Goal: Transaction & Acquisition: Purchase product/service

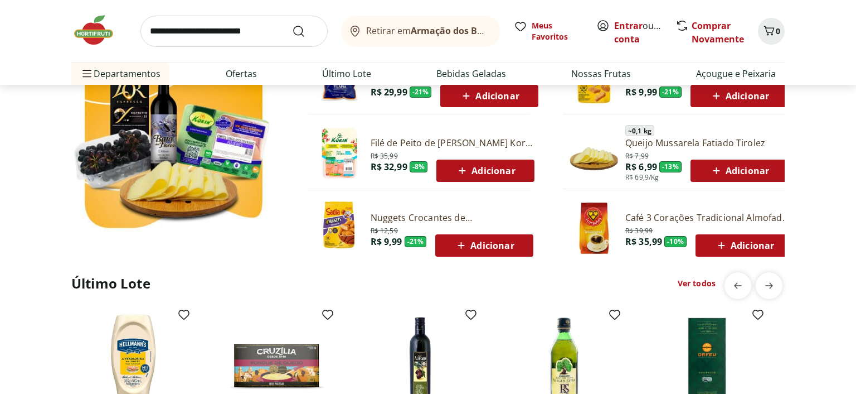
scroll to position [824, 0]
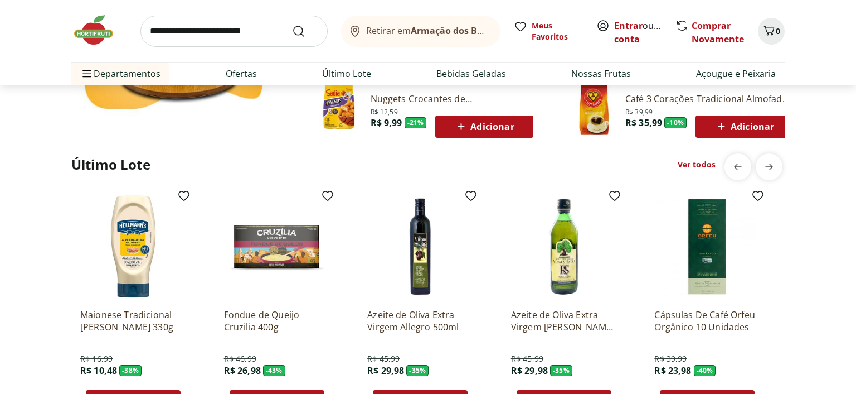
click at [238, 27] on input "search" at bounding box center [234, 31] width 187 height 31
type input "*********"
click at [292, 25] on button "Submit Search" at bounding box center [305, 31] width 27 height 13
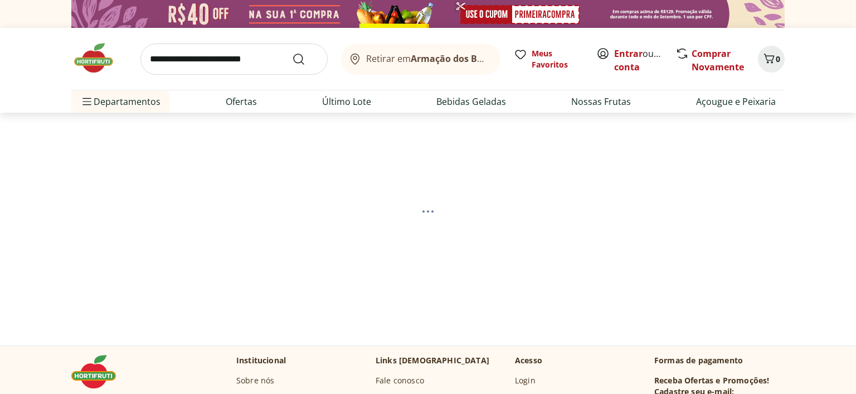
select select "**********"
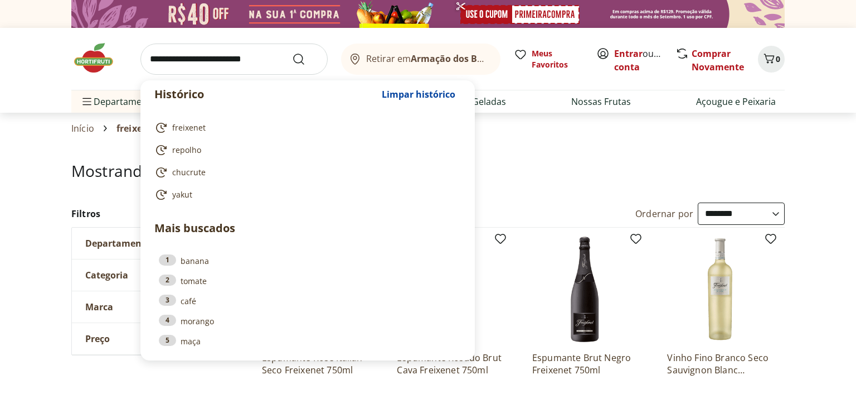
click at [258, 50] on input "search" at bounding box center [234, 58] width 187 height 31
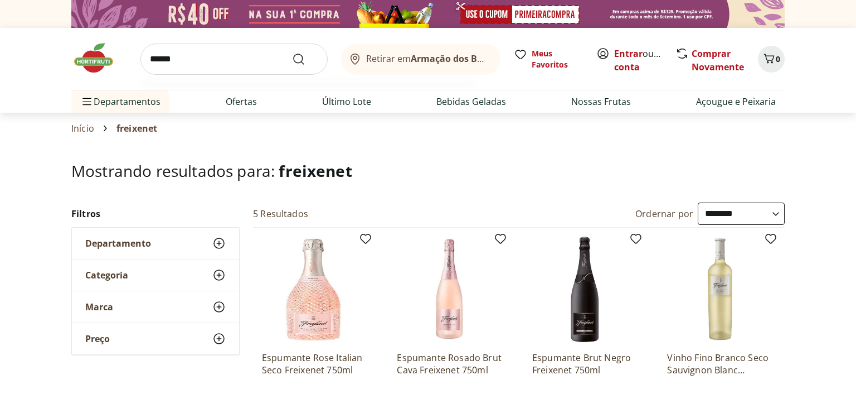
type input "******"
click at [292, 52] on button "Submit Search" at bounding box center [305, 58] width 27 height 13
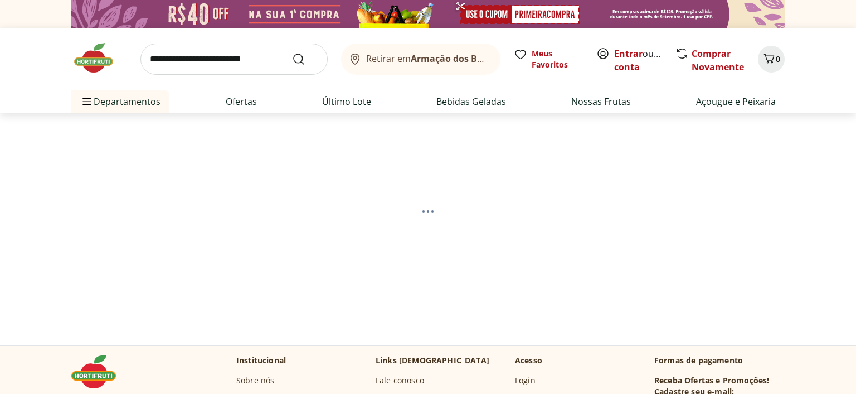
select select "**********"
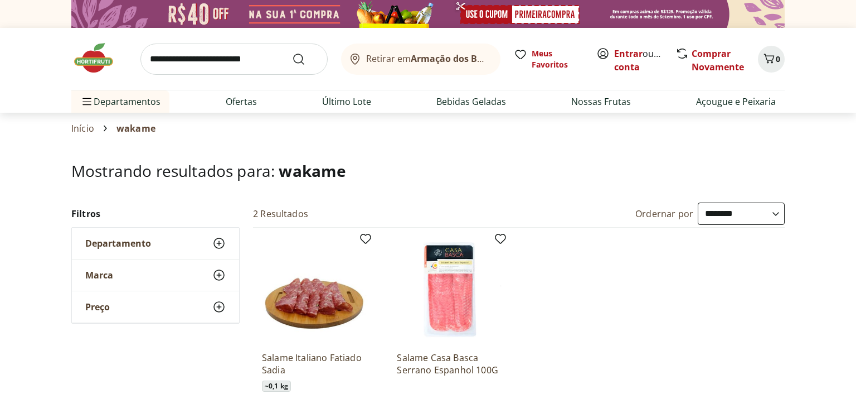
click at [91, 65] on img at bounding box center [99, 57] width 56 height 33
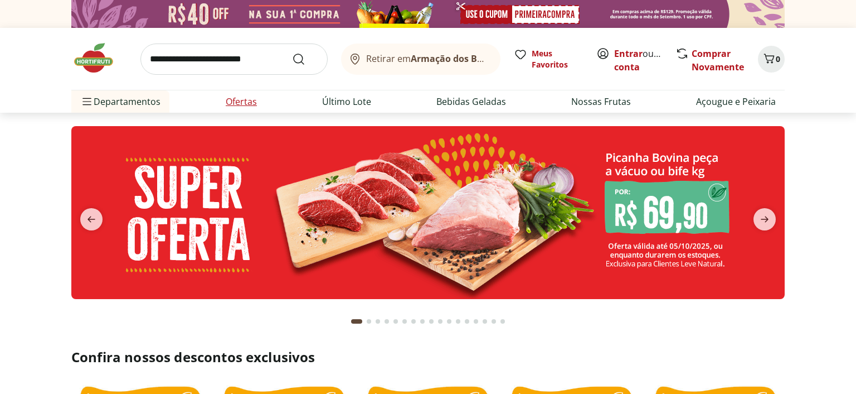
click at [246, 100] on link "Ofertas" at bounding box center [241, 101] width 31 height 13
select select "**********"
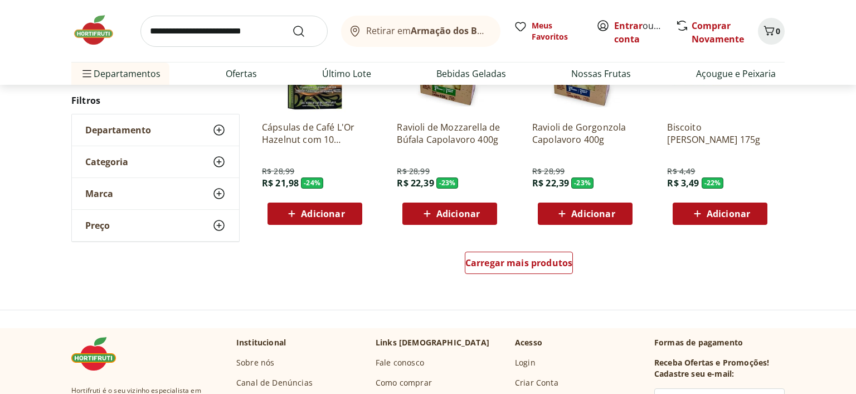
scroll to position [706, 0]
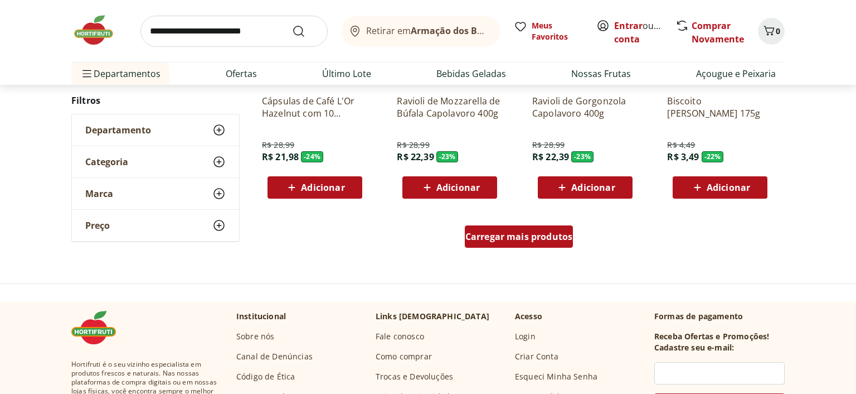
click at [493, 226] on div "Carregar mais produtos" at bounding box center [519, 236] width 109 height 22
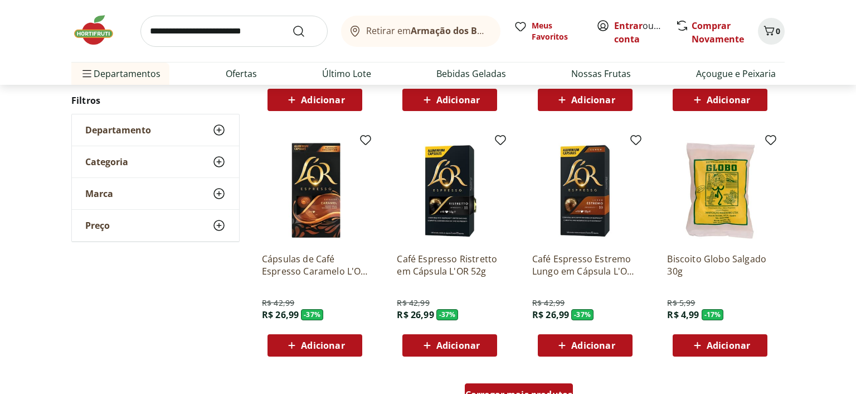
scroll to position [1354, 0]
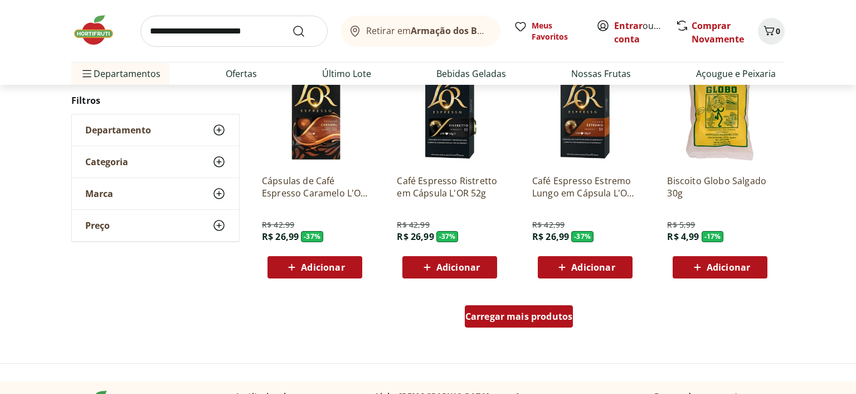
click at [515, 314] on span "Carregar mais produtos" at bounding box center [520, 316] width 108 height 9
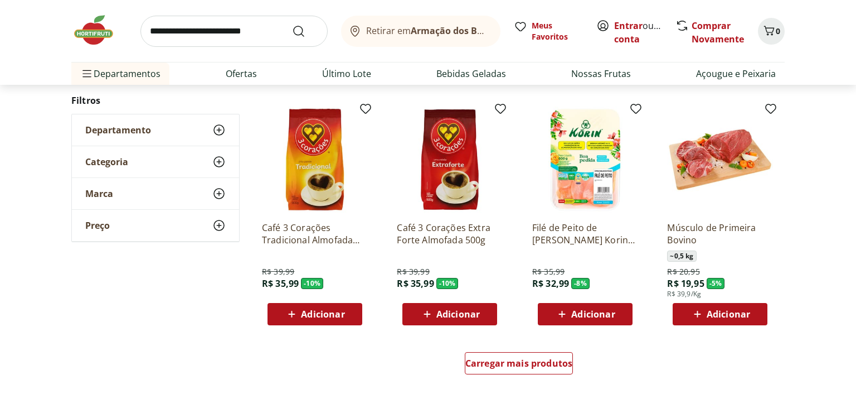
scroll to position [2119, 0]
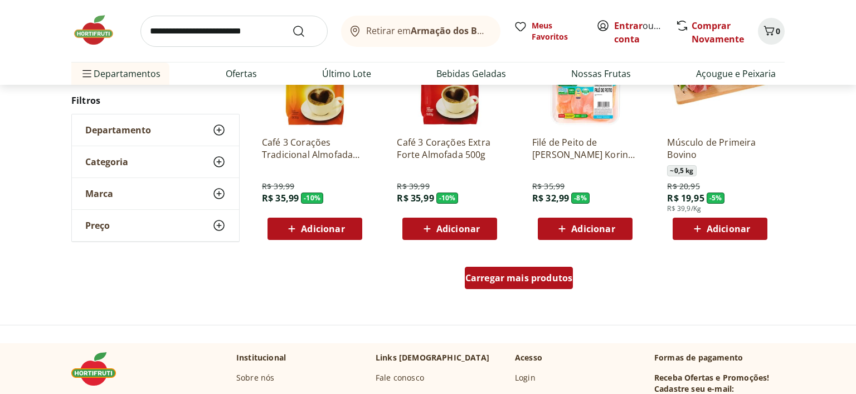
click at [505, 282] on span "Carregar mais produtos" at bounding box center [520, 277] width 108 height 9
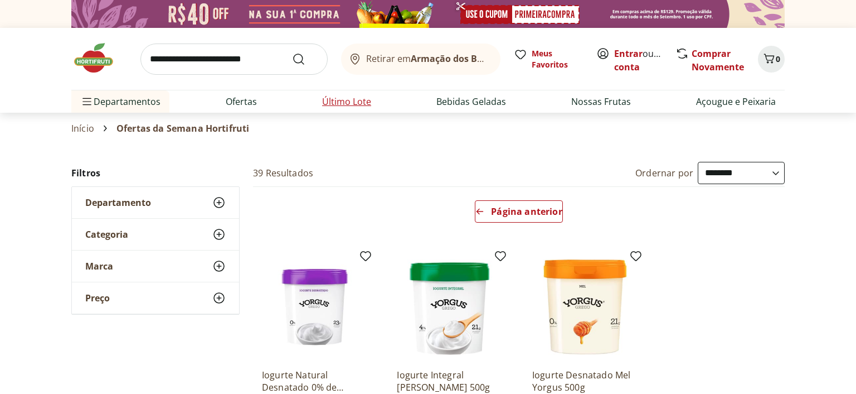
click at [360, 100] on link "Último Lote" at bounding box center [346, 101] width 49 height 13
select select "**********"
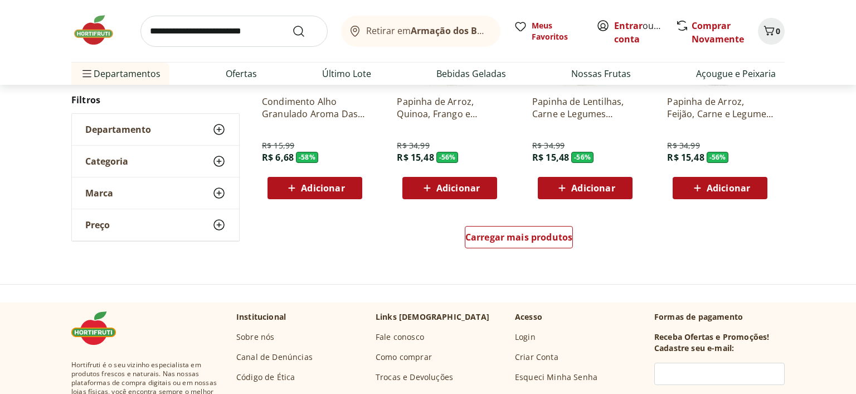
scroll to position [706, 0]
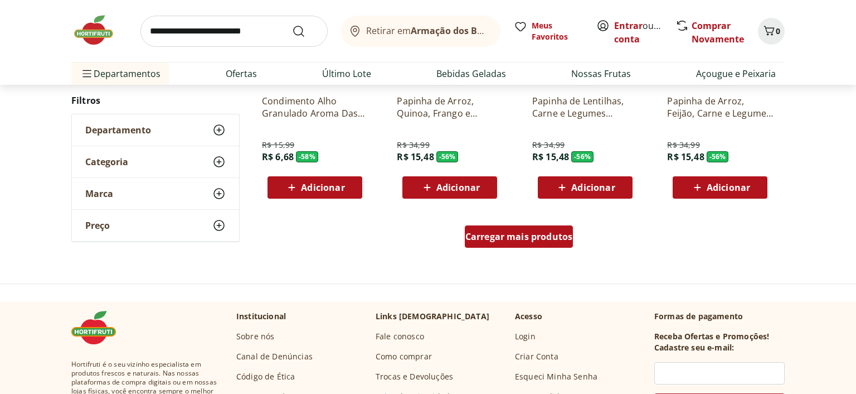
click at [510, 235] on span "Carregar mais produtos" at bounding box center [520, 236] width 108 height 9
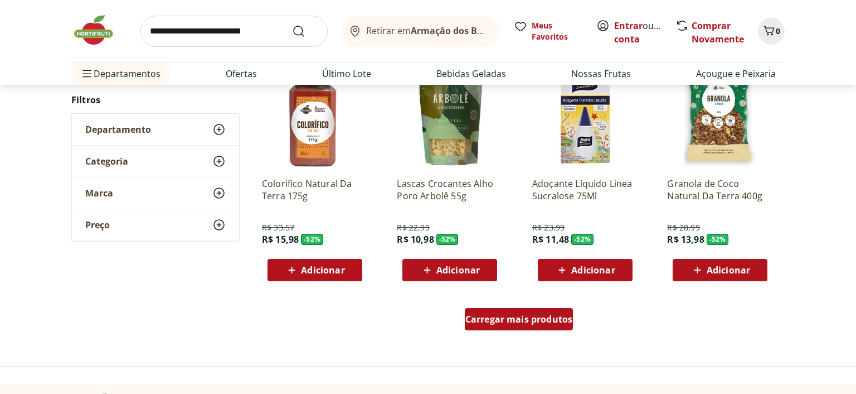
scroll to position [1354, 0]
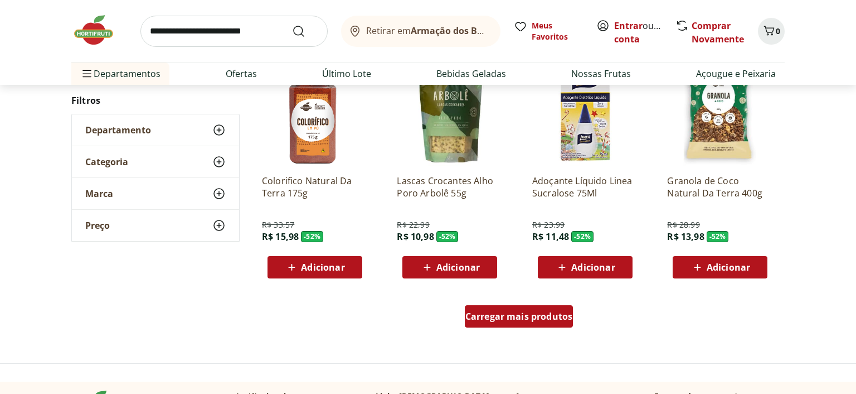
click at [530, 312] on span "Carregar mais produtos" at bounding box center [520, 316] width 108 height 9
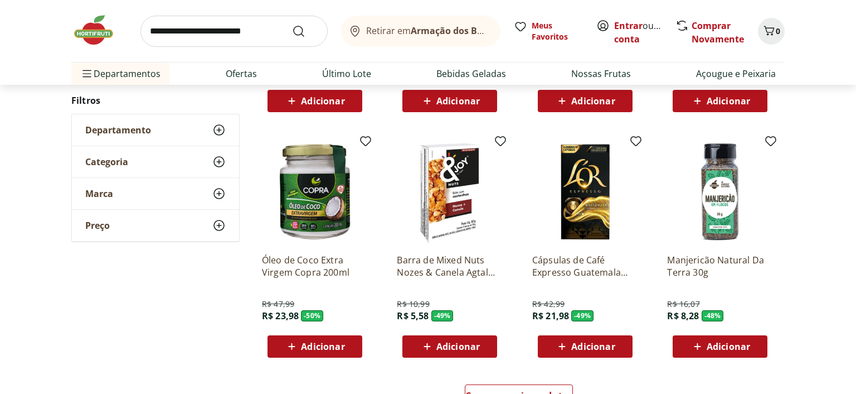
scroll to position [2119, 0]
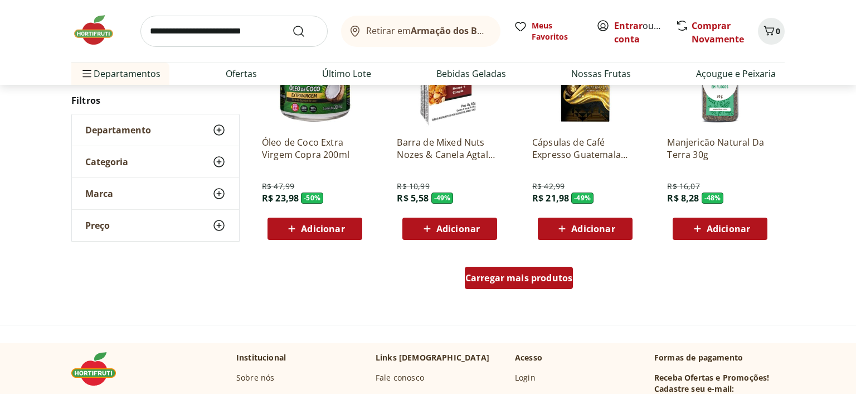
click at [555, 274] on span "Carregar mais produtos" at bounding box center [520, 277] width 108 height 9
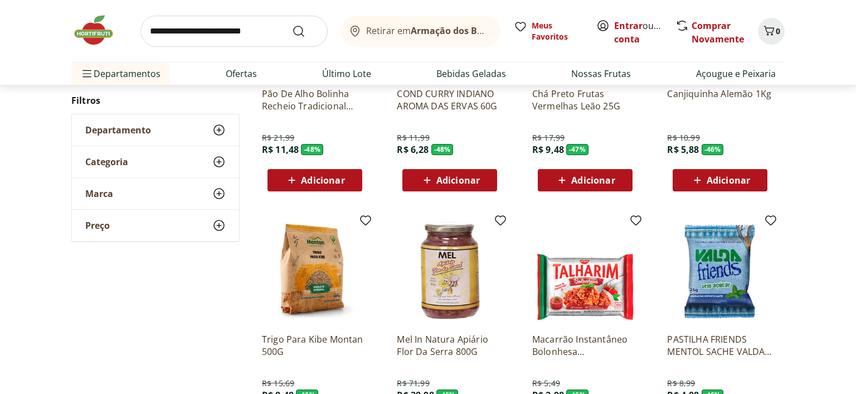
scroll to position [2767, 0]
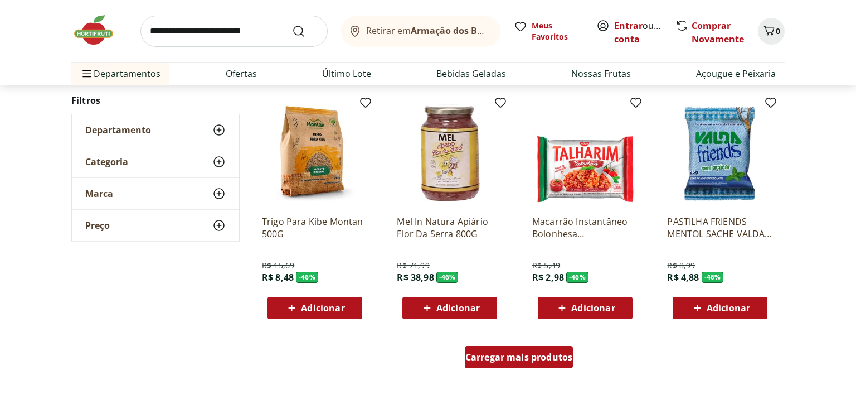
click at [541, 348] on div "Carregar mais produtos" at bounding box center [519, 357] width 109 height 22
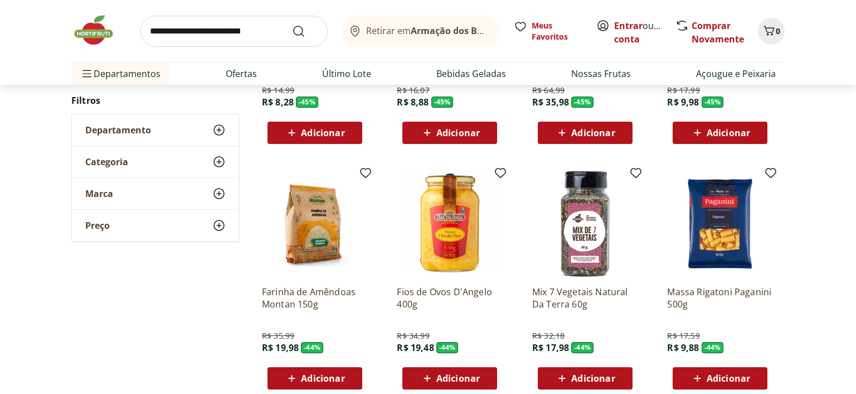
scroll to position [3474, 0]
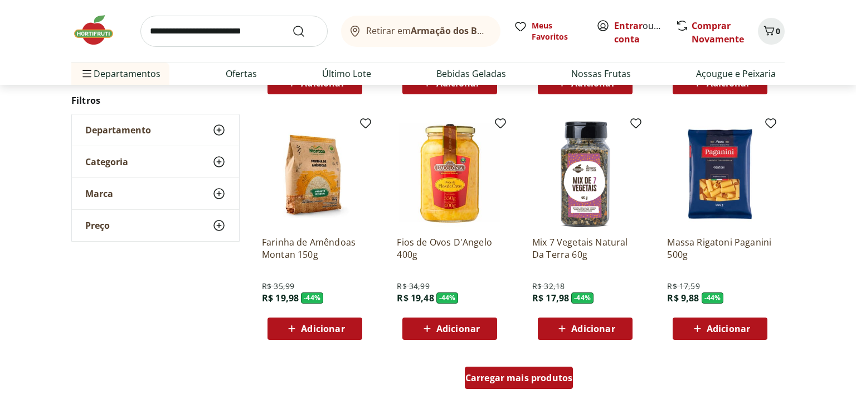
click at [516, 374] on span "Carregar mais produtos" at bounding box center [520, 377] width 108 height 9
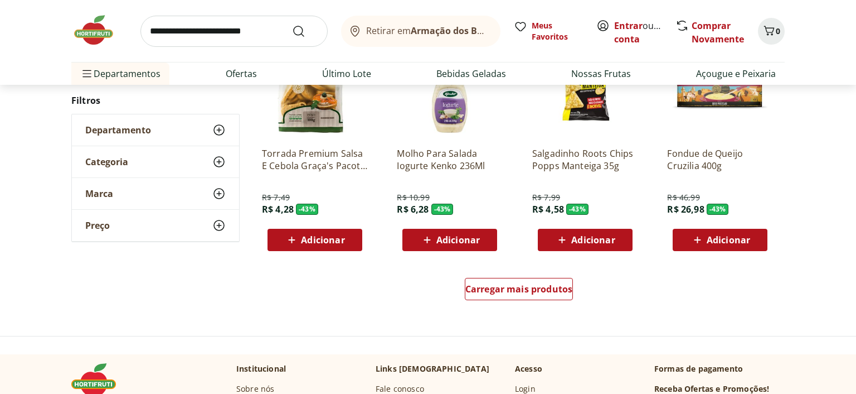
scroll to position [4357, 0]
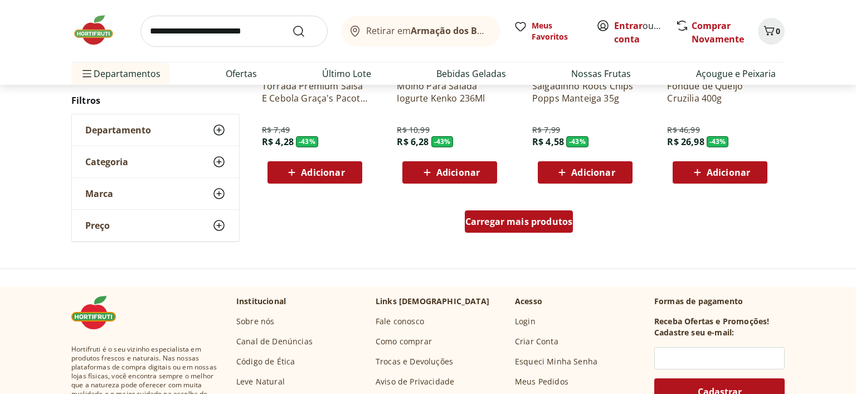
click at [543, 221] on span "Carregar mais produtos" at bounding box center [520, 221] width 108 height 9
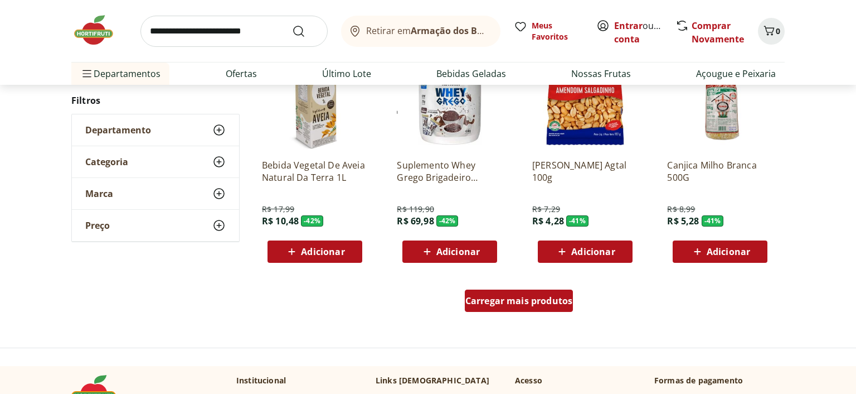
scroll to position [4828, 0]
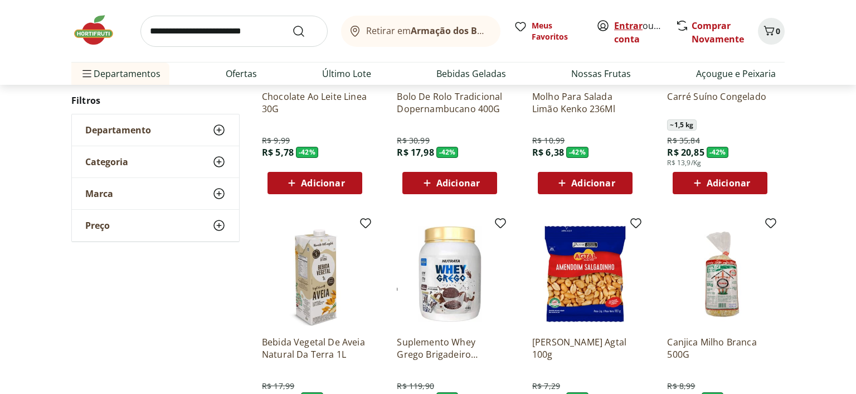
click at [627, 26] on link "Entrar" at bounding box center [628, 26] width 28 height 12
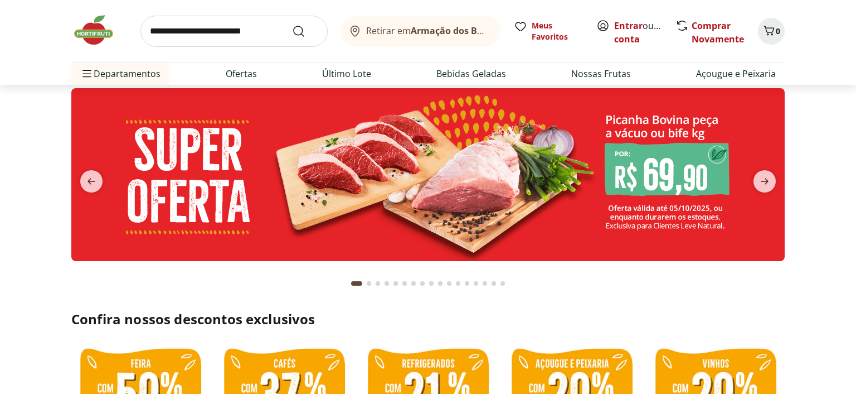
scroll to position [59, 0]
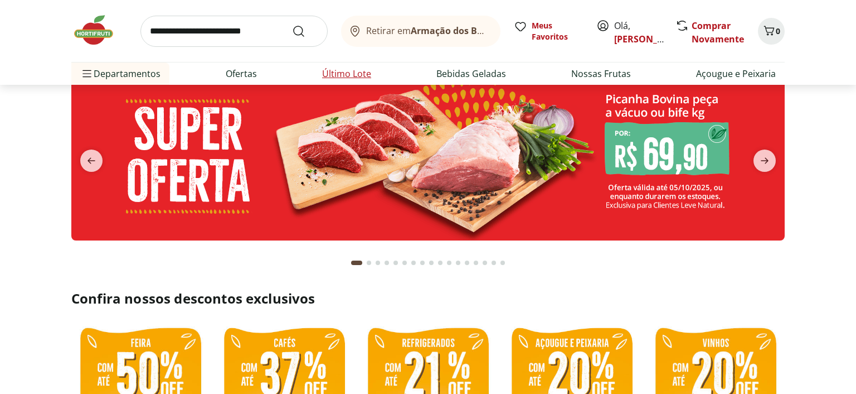
click at [351, 74] on link "Último Lote" at bounding box center [346, 73] width 49 height 13
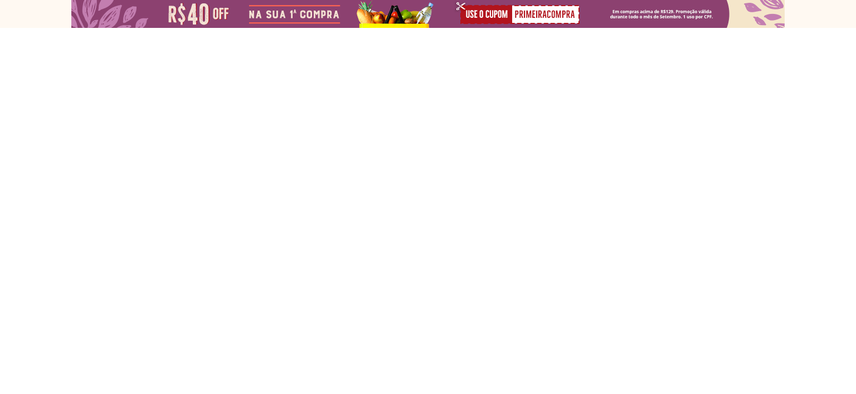
select select "**********"
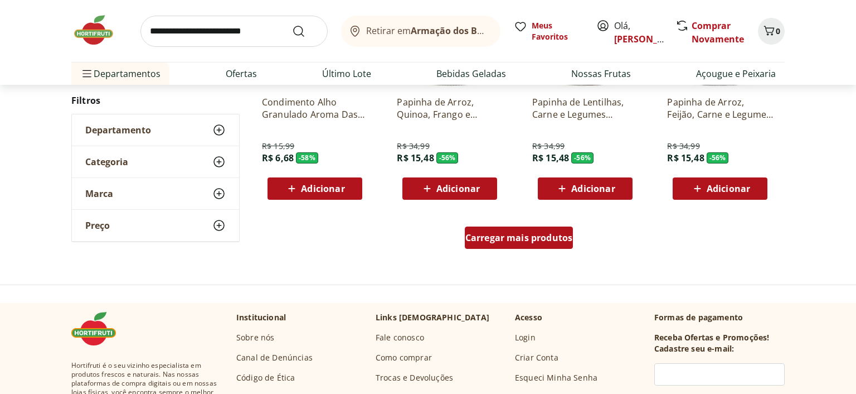
scroll to position [706, 0]
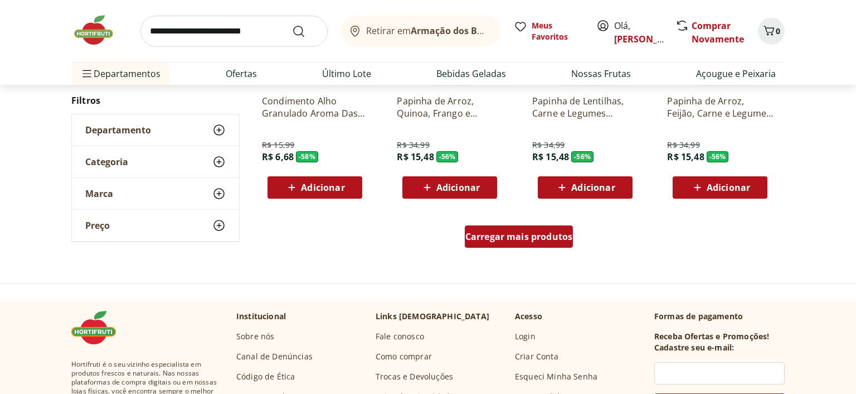
click at [524, 239] on span "Carregar mais produtos" at bounding box center [520, 236] width 108 height 9
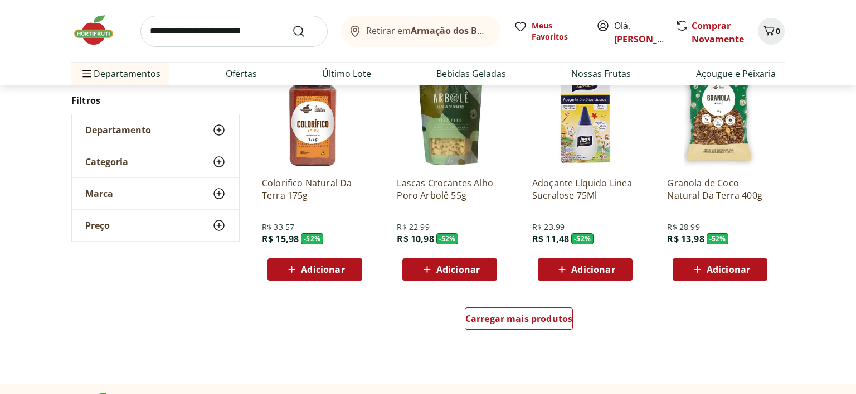
scroll to position [1295, 0]
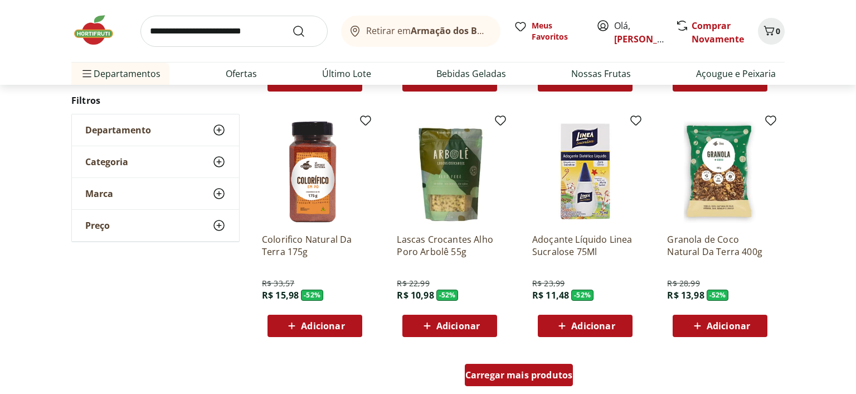
click at [531, 385] on div "Carregar mais produtos" at bounding box center [519, 375] width 109 height 22
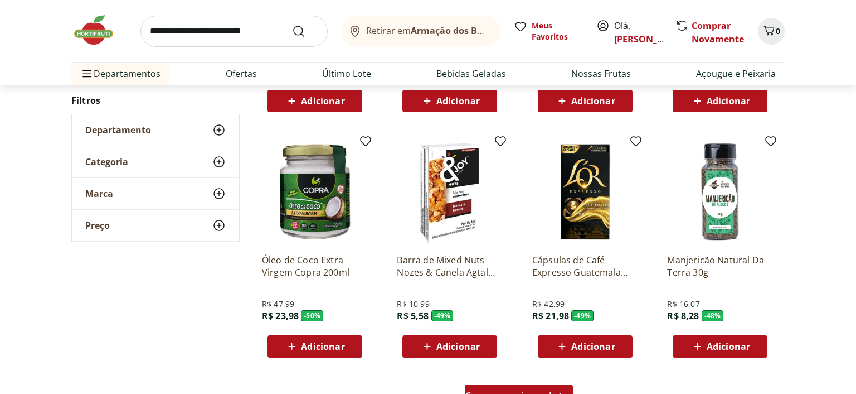
scroll to position [2061, 0]
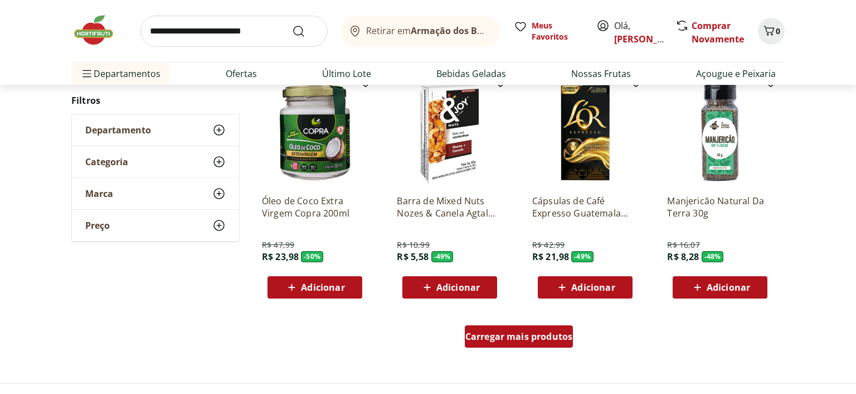
click at [535, 336] on span "Carregar mais produtos" at bounding box center [520, 336] width 108 height 9
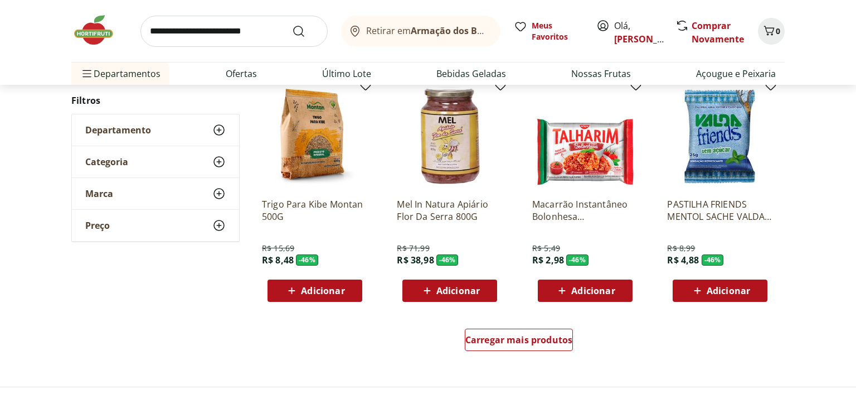
scroll to position [2826, 0]
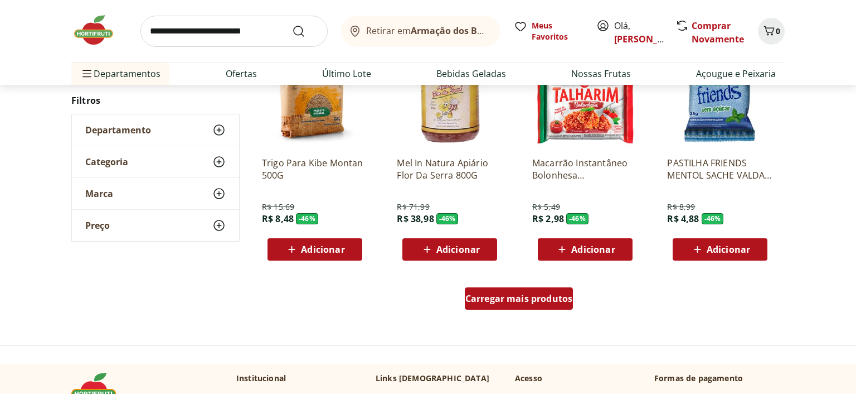
click at [539, 303] on span "Carregar mais produtos" at bounding box center [520, 298] width 108 height 9
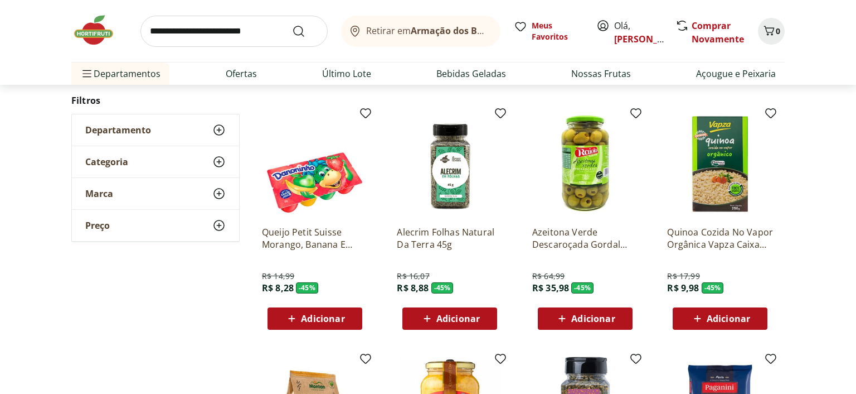
scroll to position [3474, 0]
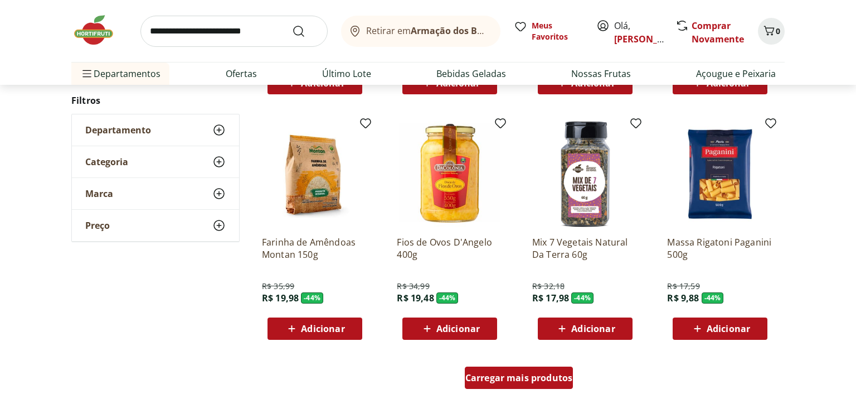
click at [525, 378] on span "Carregar mais produtos" at bounding box center [520, 377] width 108 height 9
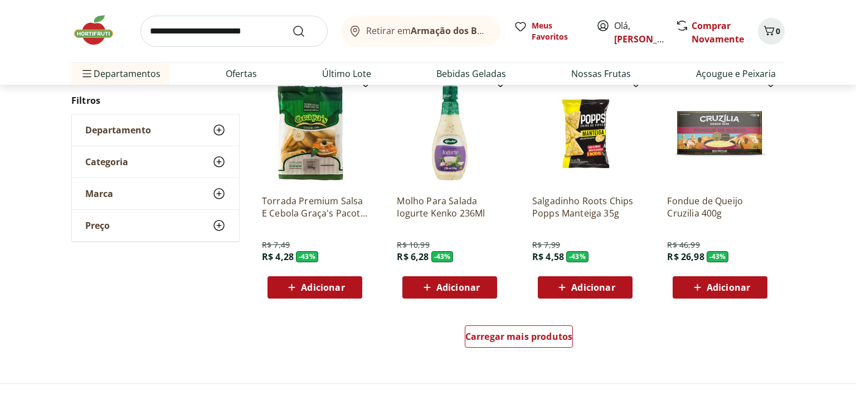
scroll to position [4298, 0]
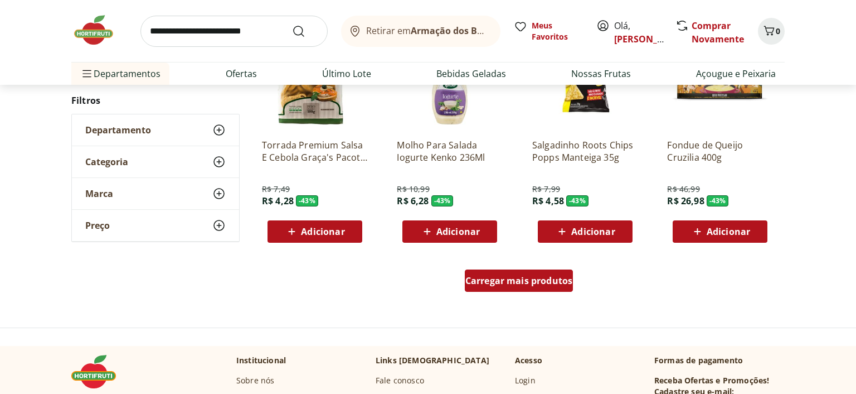
click at [544, 282] on span "Carregar mais produtos" at bounding box center [520, 280] width 108 height 9
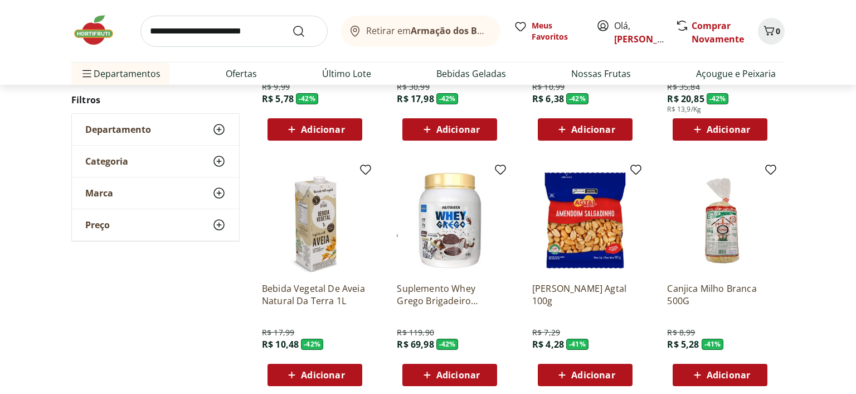
scroll to position [5005, 0]
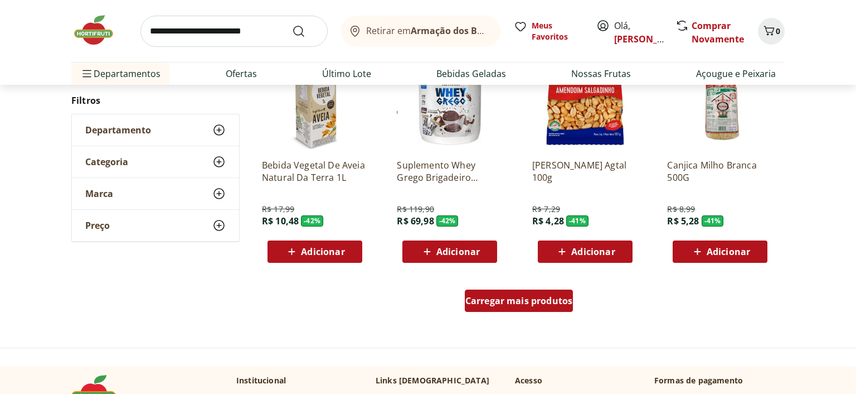
click at [548, 300] on span "Carregar mais produtos" at bounding box center [520, 300] width 108 height 9
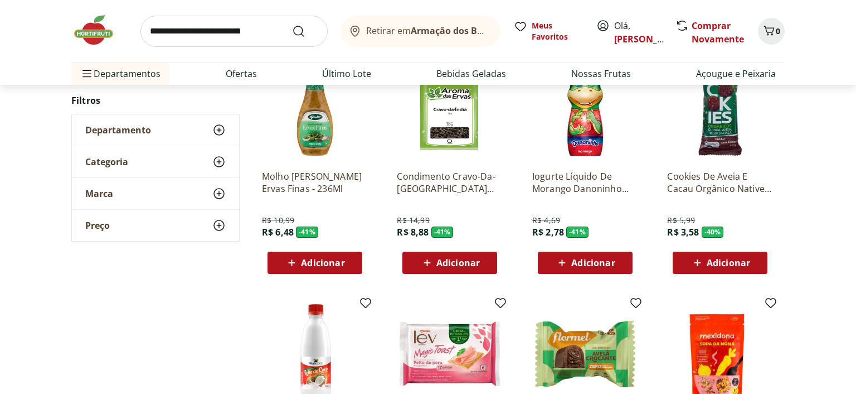
scroll to position [5711, 0]
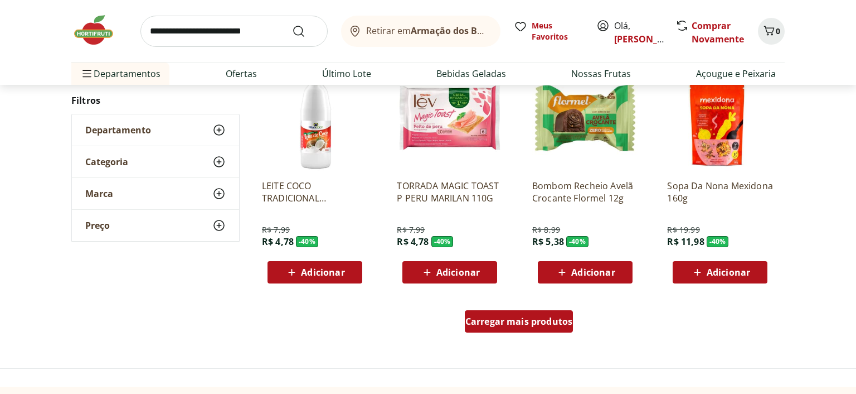
click at [539, 325] on span "Carregar mais produtos" at bounding box center [520, 321] width 108 height 9
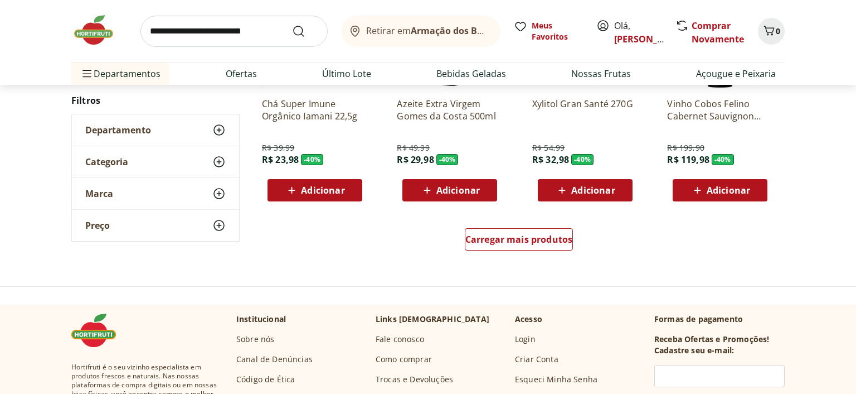
scroll to position [6535, 0]
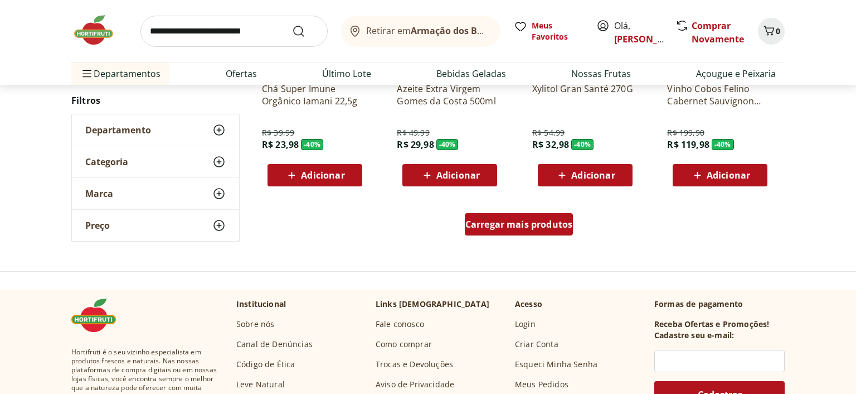
click at [516, 225] on span "Carregar mais produtos" at bounding box center [520, 224] width 108 height 9
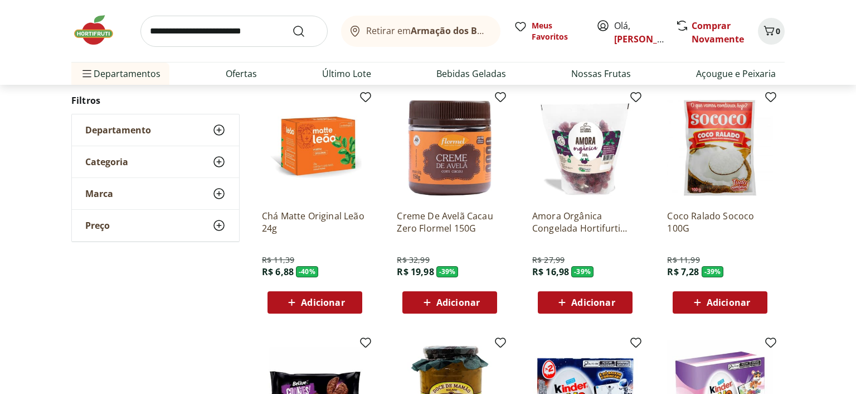
scroll to position [7124, 0]
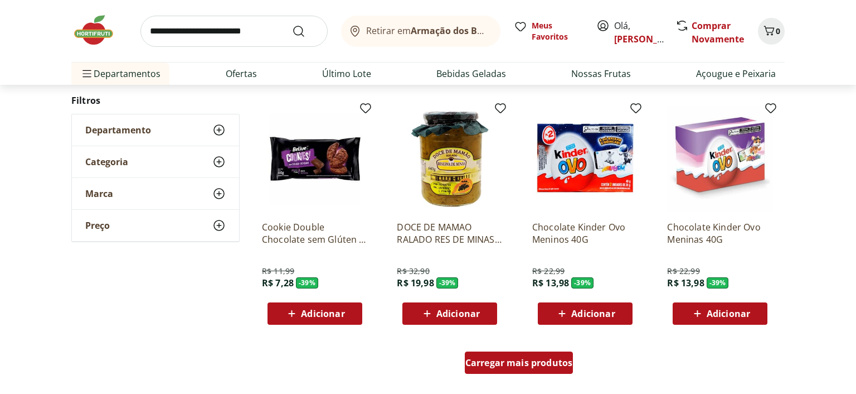
click at [522, 358] on span "Carregar mais produtos" at bounding box center [520, 362] width 108 height 9
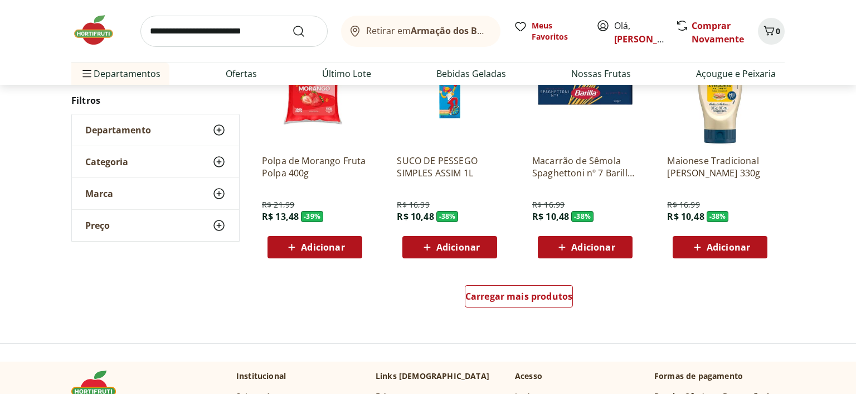
scroll to position [8067, 0]
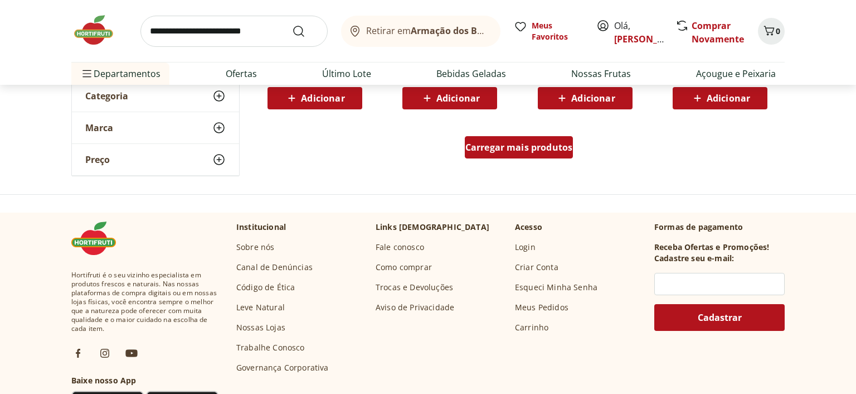
click at [503, 153] on div "Carregar mais produtos" at bounding box center [519, 147] width 109 height 22
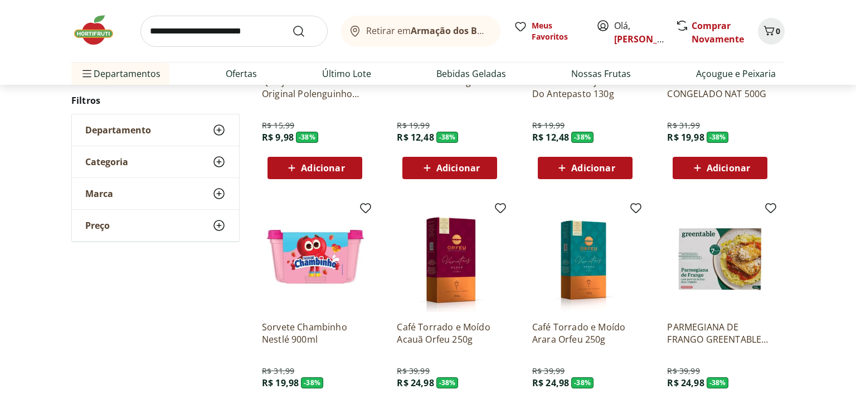
scroll to position [8714, 0]
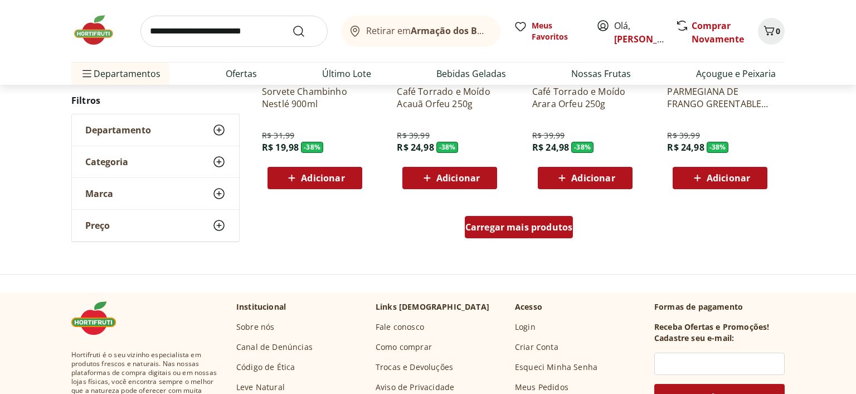
click at [488, 220] on div "Carregar mais produtos" at bounding box center [519, 227] width 109 height 22
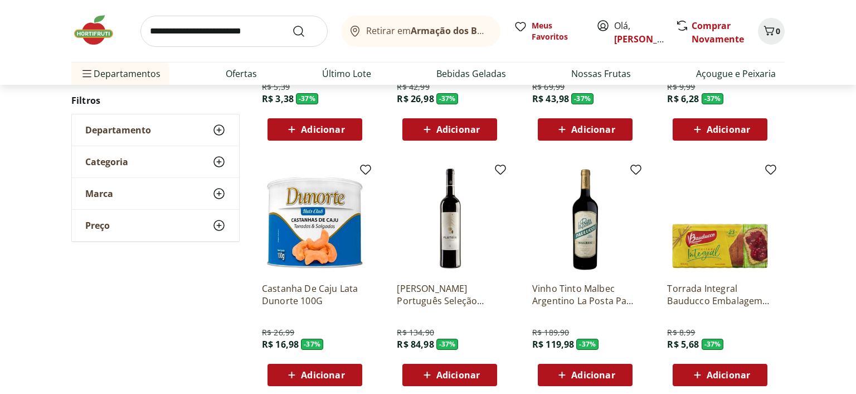
scroll to position [9479, 0]
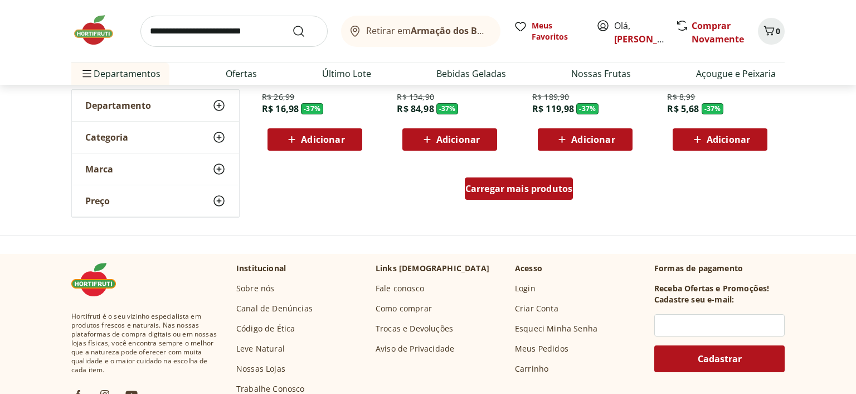
click at [487, 191] on span "Carregar mais produtos" at bounding box center [520, 188] width 108 height 9
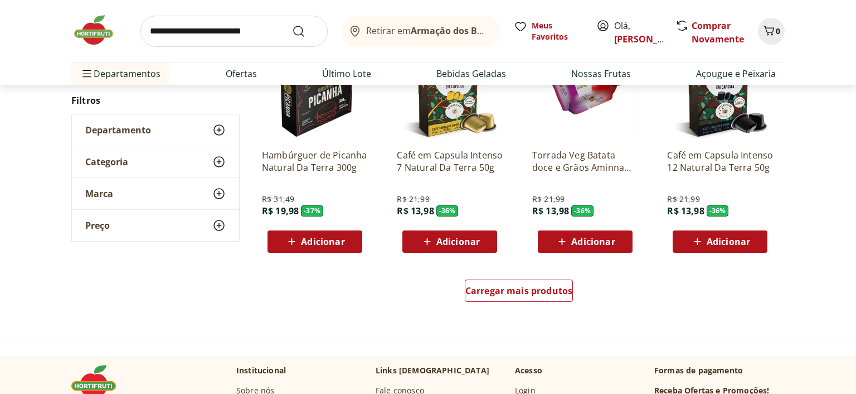
scroll to position [10127, 0]
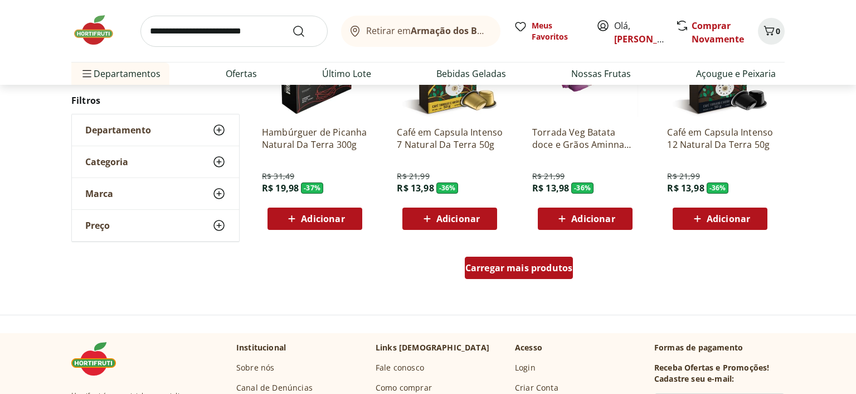
click at [516, 272] on span "Carregar mais produtos" at bounding box center [520, 267] width 108 height 9
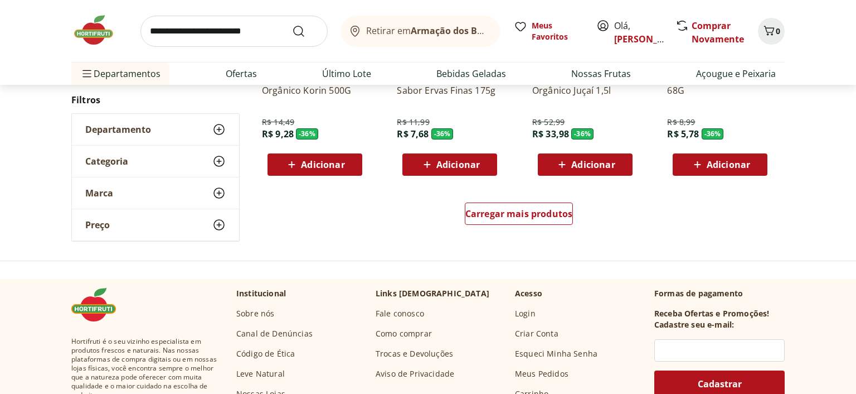
scroll to position [11011, 0]
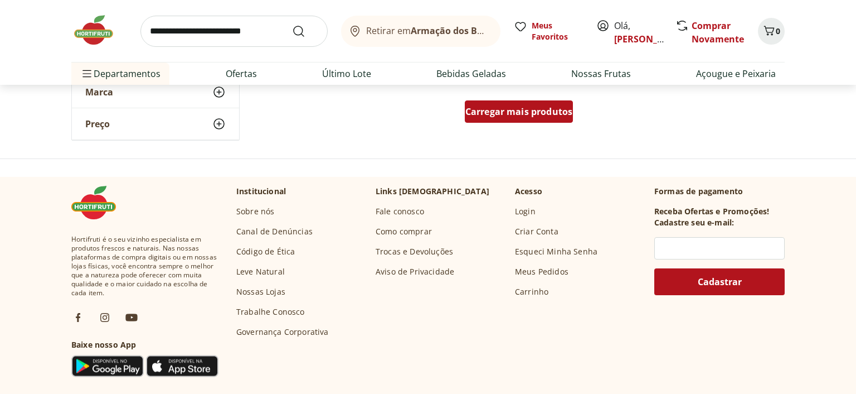
click at [509, 112] on span "Carregar mais produtos" at bounding box center [520, 111] width 108 height 9
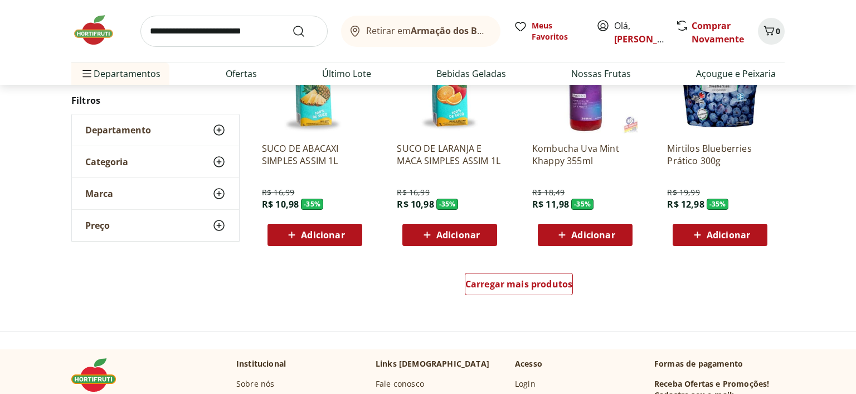
scroll to position [11658, 0]
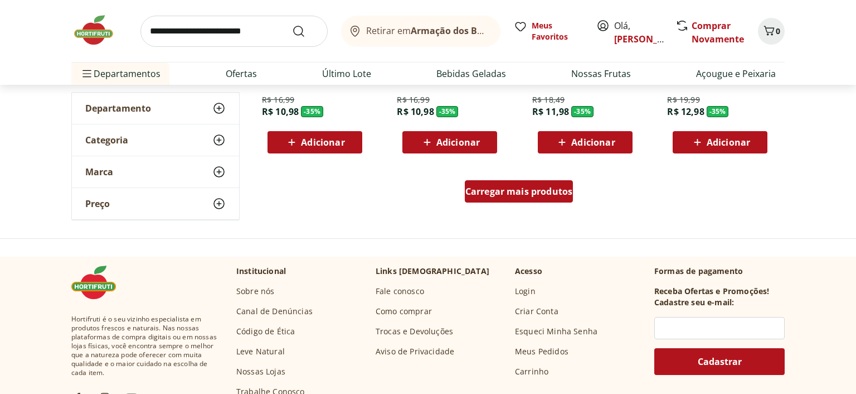
click at [490, 190] on span "Carregar mais produtos" at bounding box center [520, 191] width 108 height 9
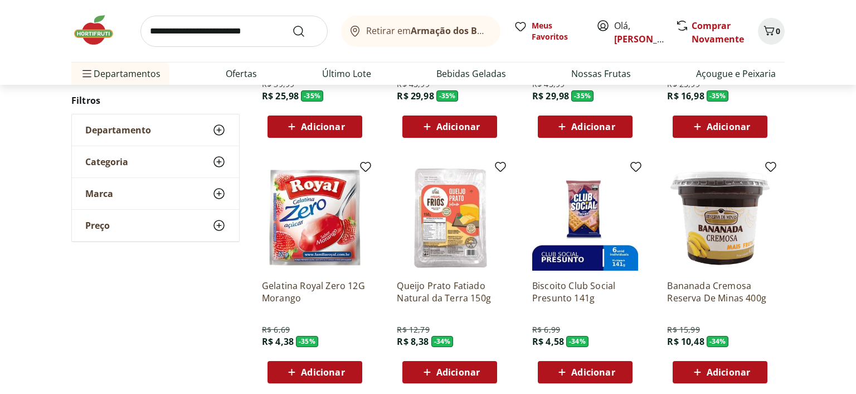
scroll to position [12247, 0]
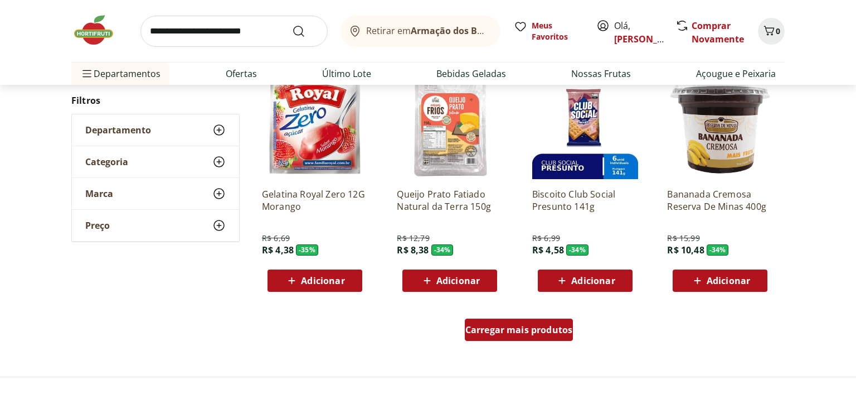
click at [515, 327] on span "Carregar mais produtos" at bounding box center [520, 329] width 108 height 9
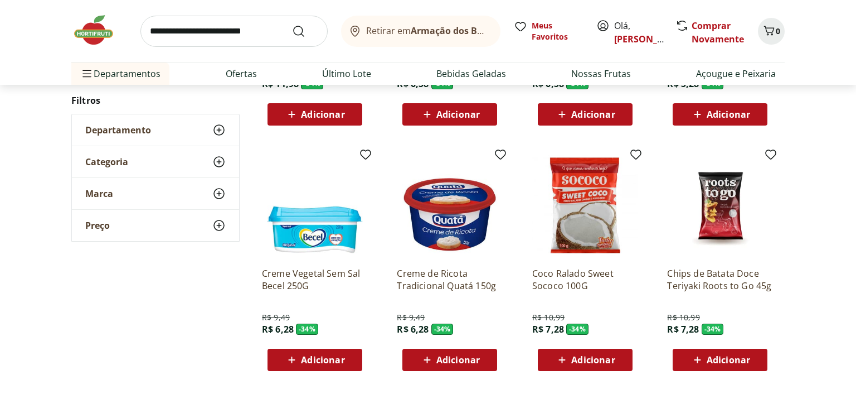
scroll to position [13189, 0]
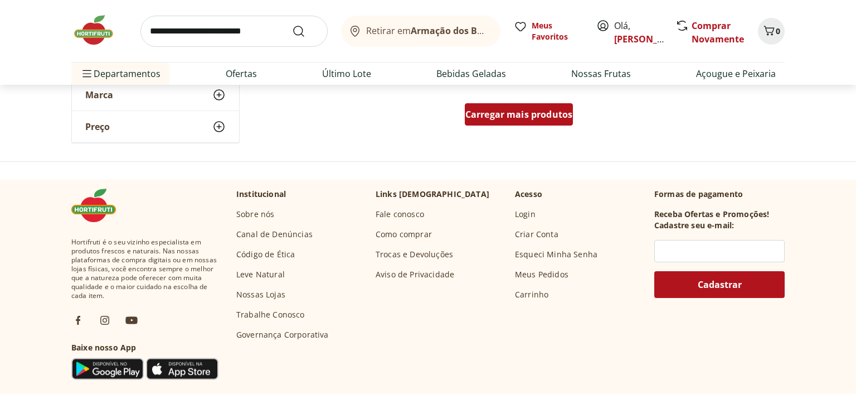
click at [531, 110] on span "Carregar mais produtos" at bounding box center [520, 114] width 108 height 9
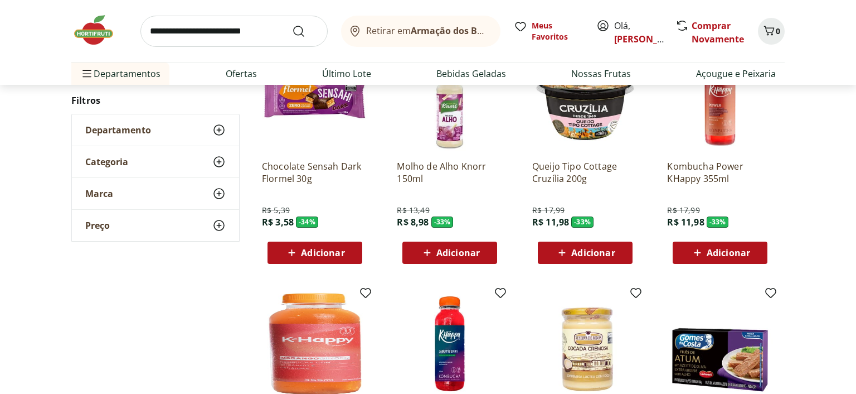
scroll to position [13719, 0]
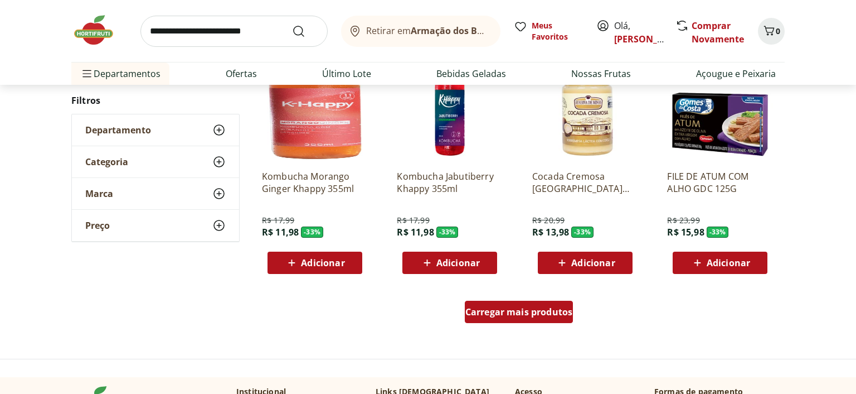
click at [533, 316] on span "Carregar mais produtos" at bounding box center [520, 311] width 108 height 9
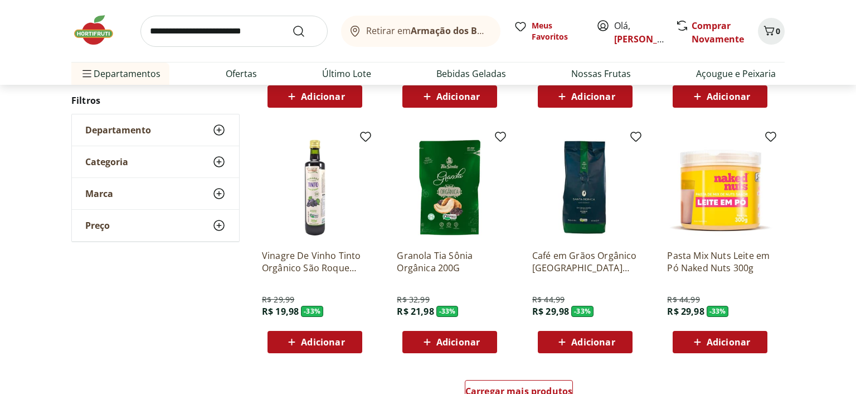
scroll to position [14543, 0]
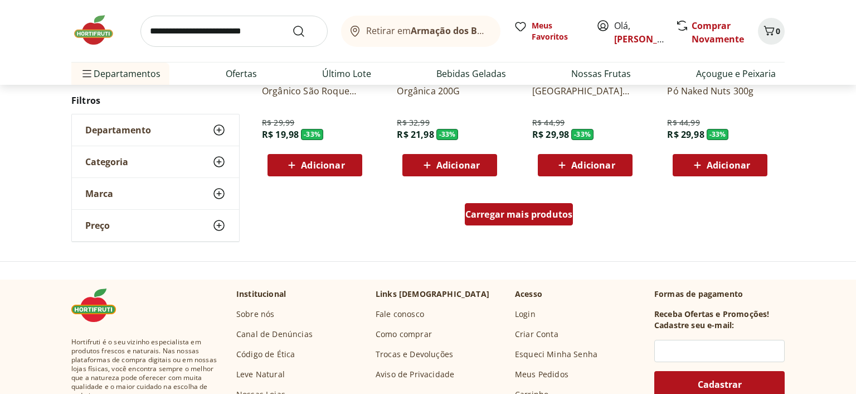
click at [530, 211] on span "Carregar mais produtos" at bounding box center [520, 214] width 108 height 9
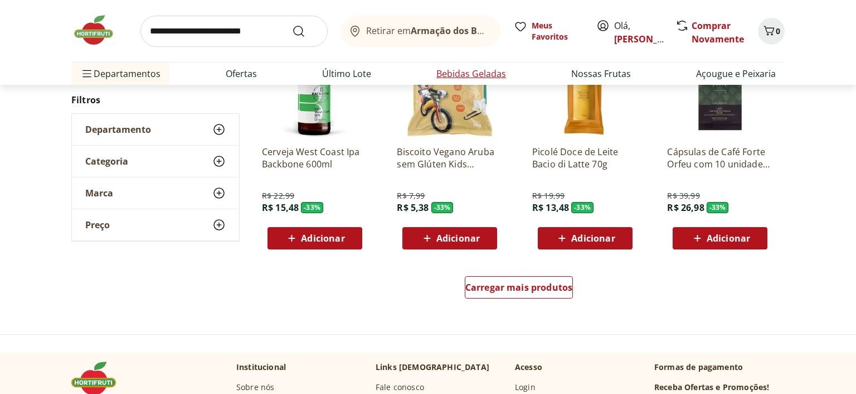
scroll to position [15309, 0]
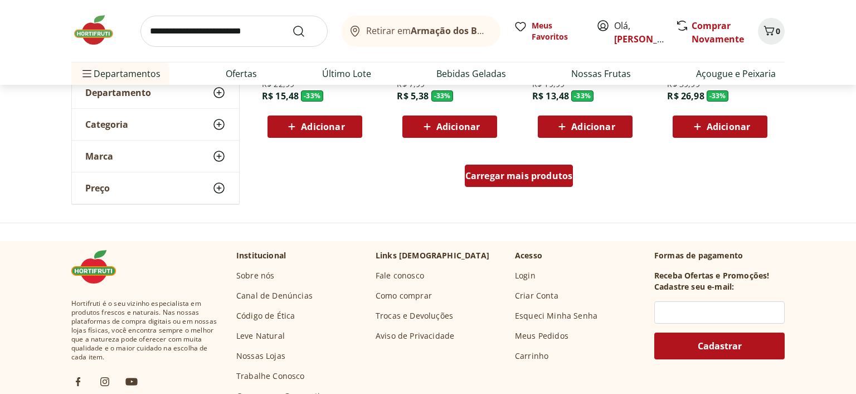
click at [534, 173] on span "Carregar mais produtos" at bounding box center [520, 175] width 108 height 9
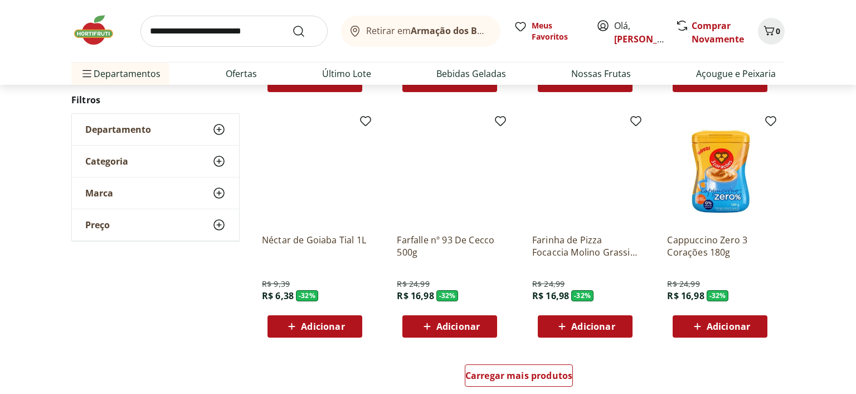
scroll to position [15839, 0]
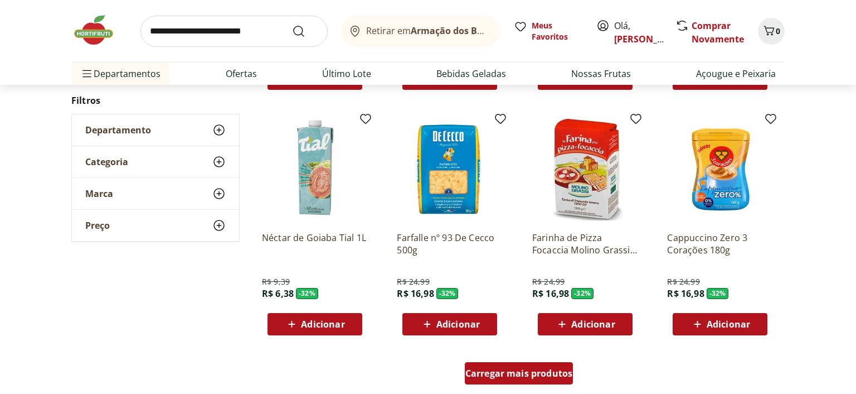
click at [519, 372] on span "Carregar mais produtos" at bounding box center [520, 373] width 108 height 9
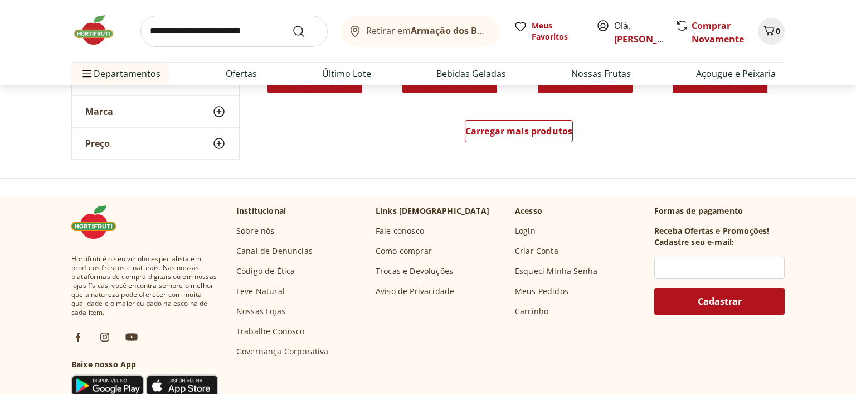
scroll to position [16781, 0]
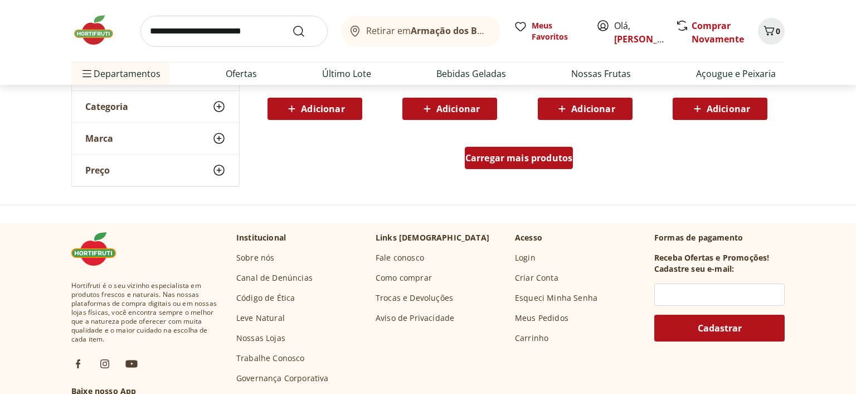
click at [531, 158] on span "Carregar mais produtos" at bounding box center [520, 157] width 108 height 9
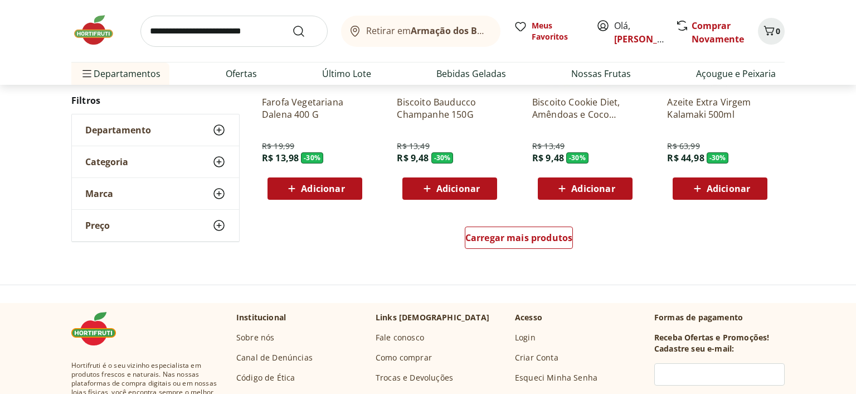
scroll to position [17075, 0]
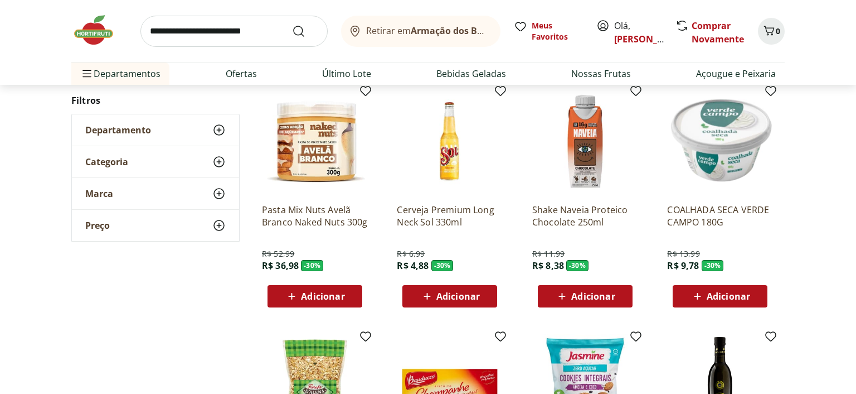
click at [238, 26] on input "search" at bounding box center [234, 31] width 187 height 31
type input "*******"
click at [292, 25] on button "Submit Search" at bounding box center [305, 31] width 27 height 13
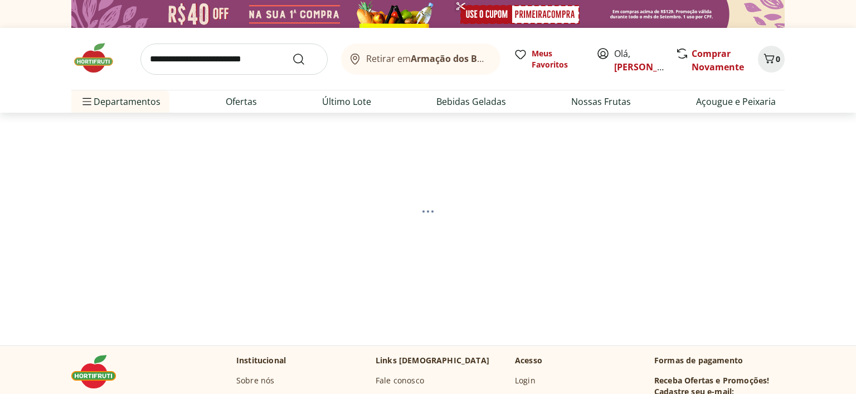
select select "**********"
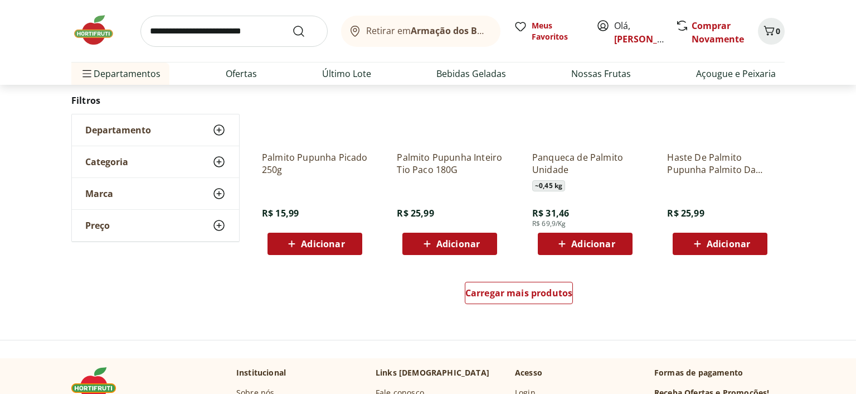
scroll to position [706, 0]
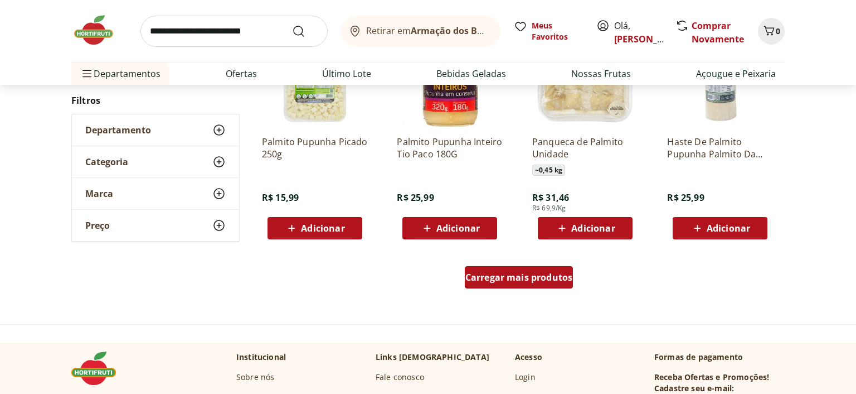
click at [506, 281] on span "Carregar mais produtos" at bounding box center [520, 277] width 108 height 9
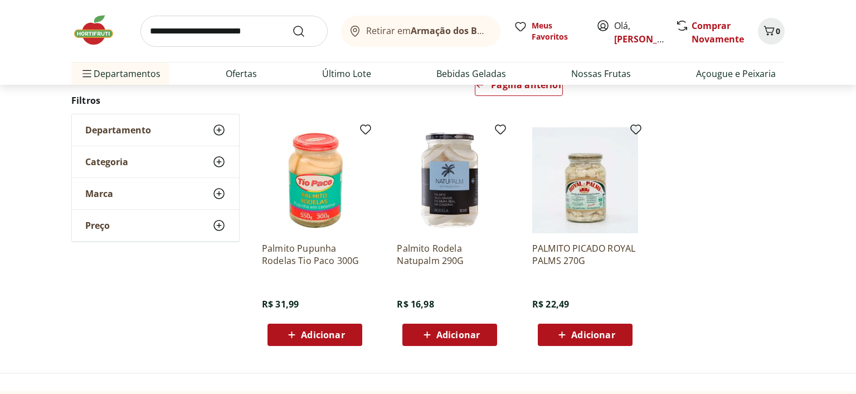
scroll to position [118, 0]
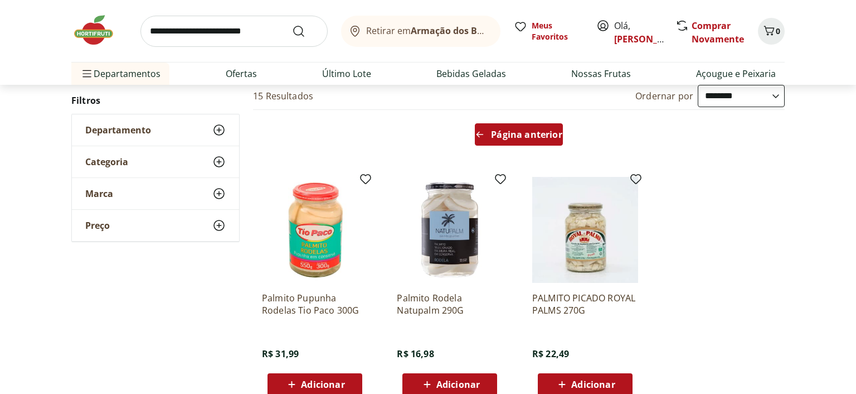
click at [506, 128] on div "Página anterior" at bounding box center [519, 134] width 88 height 22
